Goal: Contribute content

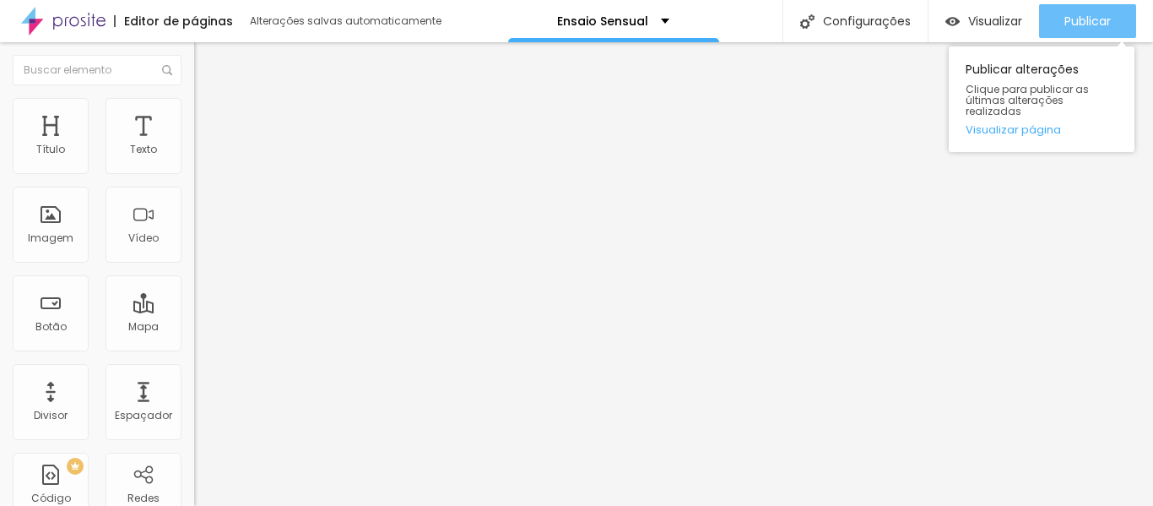
click at [1101, 21] on font "Publicar" at bounding box center [1087, 21] width 46 height 17
click at [1084, 13] on font "Publicar" at bounding box center [1087, 21] width 46 height 17
click at [1073, 19] on font "Publicar" at bounding box center [1087, 21] width 46 height 17
click at [1089, 7] on div "Publicar" at bounding box center [1087, 21] width 46 height 34
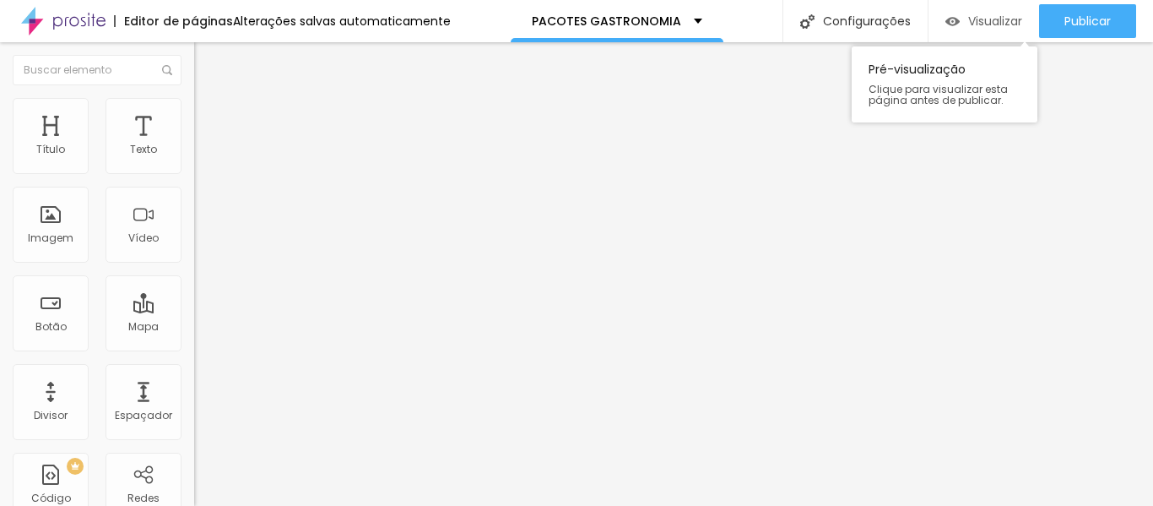
click at [1003, 20] on font "Visualizar" at bounding box center [995, 21] width 54 height 17
click at [61, 225] on div "Imagem" at bounding box center [51, 225] width 76 height 76
click at [51, 235] on font "Imagem" at bounding box center [51, 237] width 46 height 14
click at [204, 145] on font "Trocar imagem" at bounding box center [245, 138] width 82 height 14
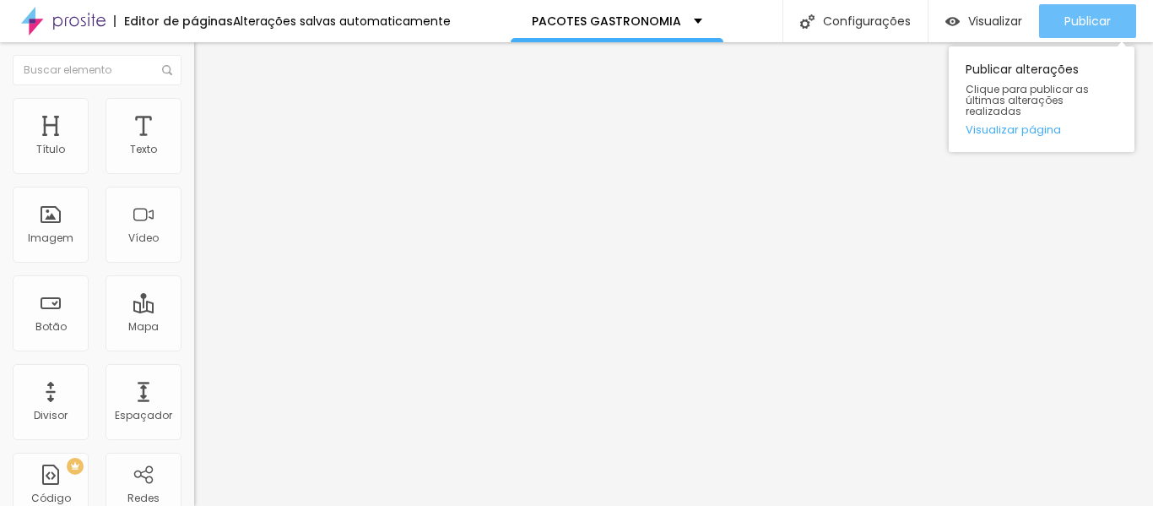
click at [1099, 23] on font "Publicar" at bounding box center [1087, 21] width 46 height 17
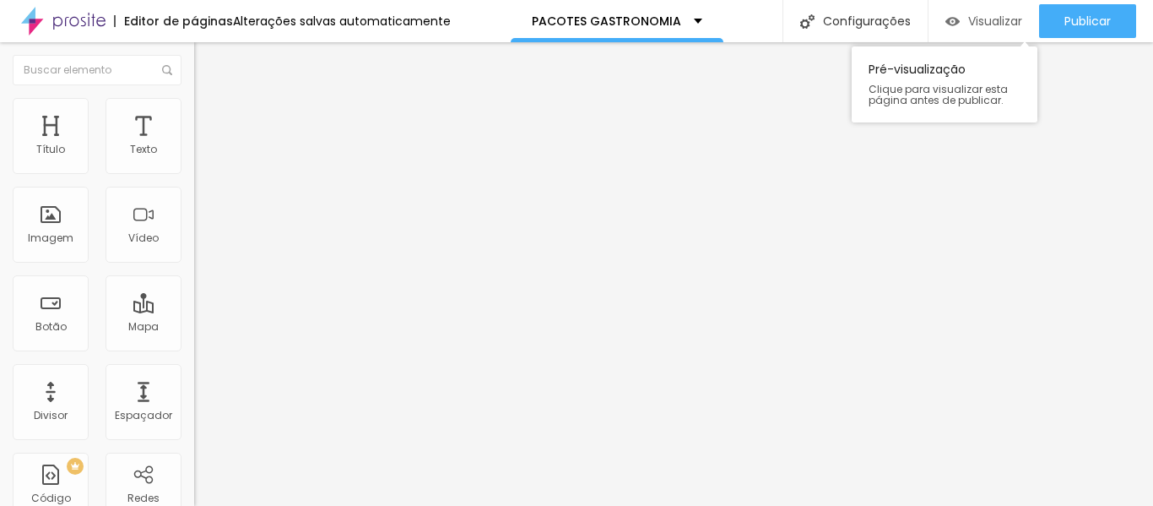
click at [1008, 28] on font "Visualizar" at bounding box center [995, 21] width 54 height 17
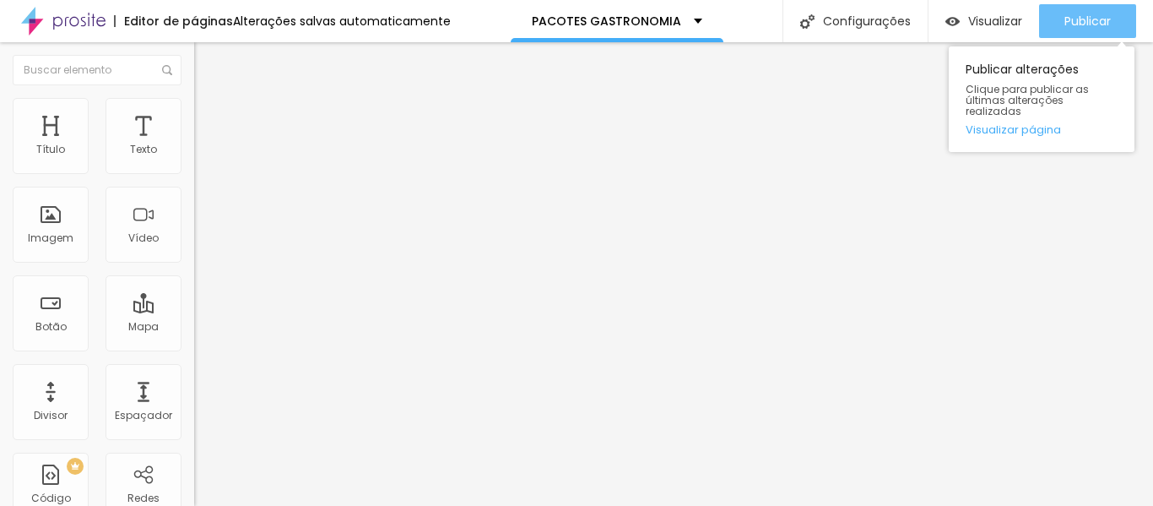
click at [1090, 24] on font "Publicar" at bounding box center [1087, 21] width 46 height 17
click at [1094, 24] on font "Publicar" at bounding box center [1087, 21] width 46 height 17
click at [1079, 25] on font "Publicar" at bounding box center [1087, 21] width 46 height 17
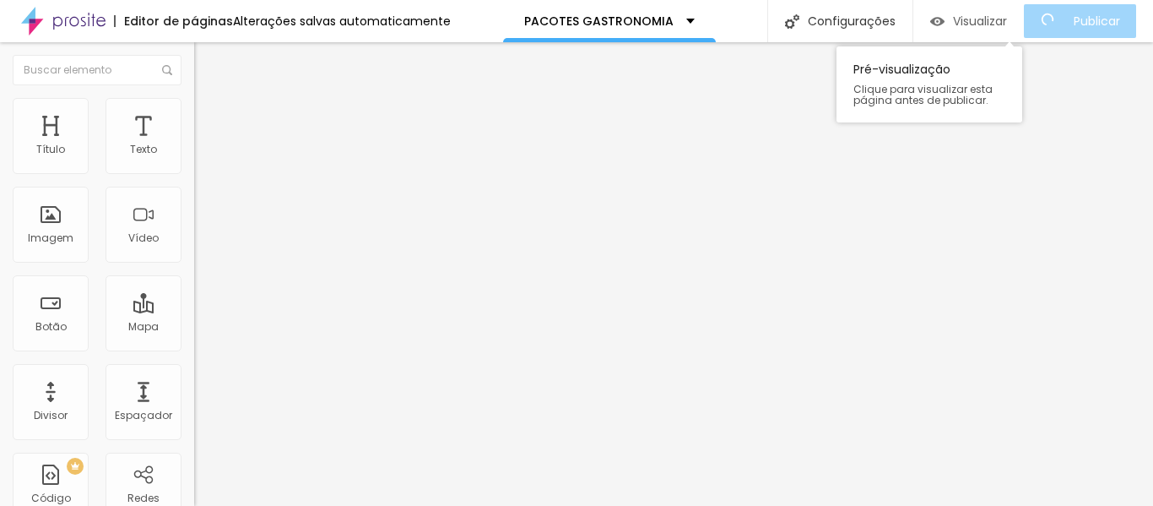
click at [965, 23] on font "Visualizar" at bounding box center [980, 21] width 54 height 17
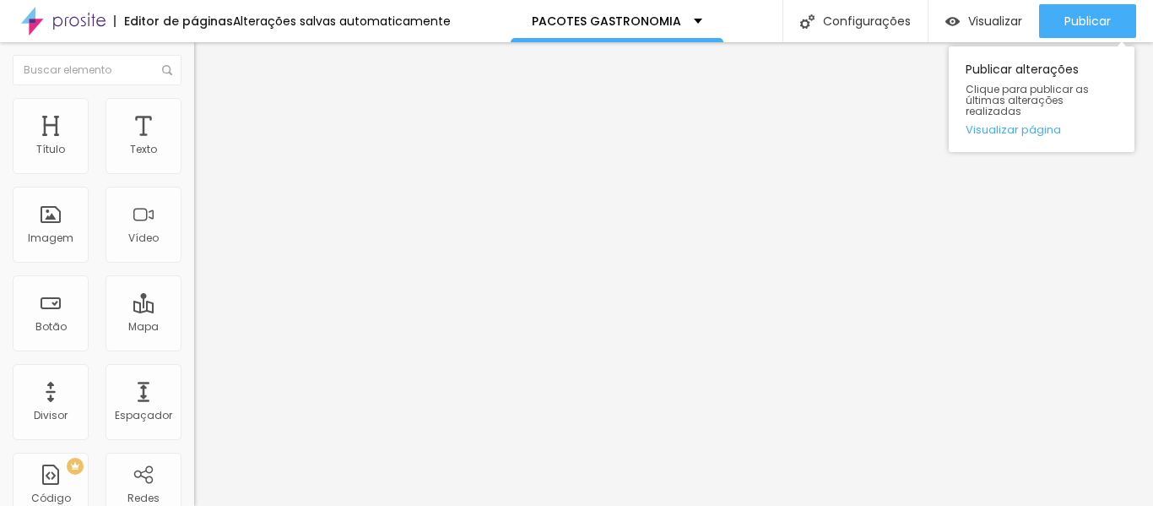
click at [1094, 40] on div "Publicar alterações Clique para publicar as últimas alterações realizadas Visua…" at bounding box center [1042, 95] width 186 height 114
click at [1096, 30] on div "Publicar" at bounding box center [1087, 21] width 46 height 34
